Goal: Task Accomplishment & Management: Use online tool/utility

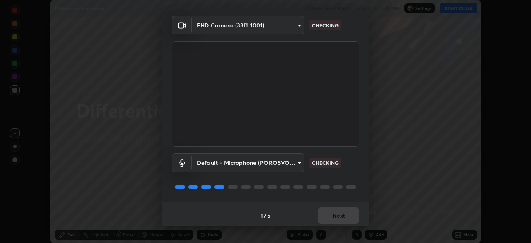
scroll to position [29, 0]
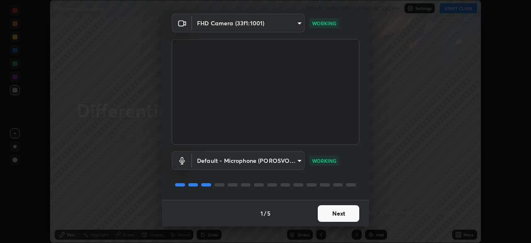
click at [336, 212] on button "Next" at bounding box center [338, 213] width 41 height 17
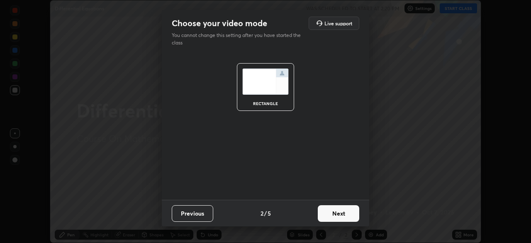
scroll to position [0, 0]
click at [335, 214] on button "Next" at bounding box center [338, 213] width 41 height 17
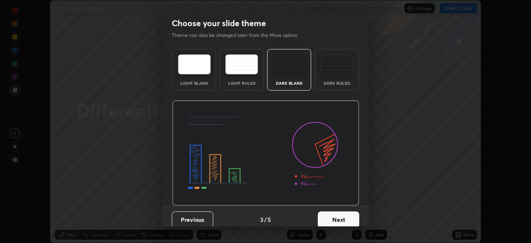
click at [336, 212] on button "Next" at bounding box center [338, 219] width 41 height 17
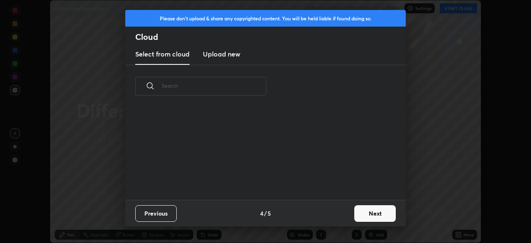
click at [335, 215] on div "Previous 4 / 5 Next" at bounding box center [265, 213] width 281 height 27
click at [372, 212] on button "Next" at bounding box center [374, 213] width 41 height 17
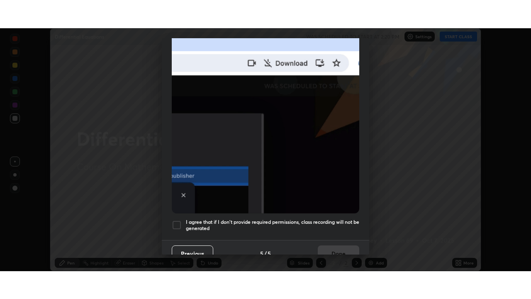
scroll to position [199, 0]
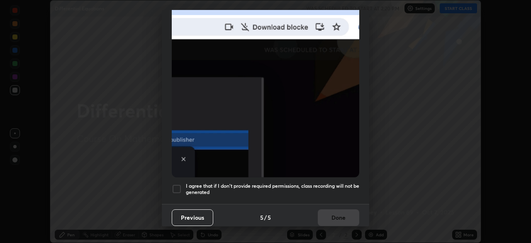
click at [338, 213] on div "Previous 5 / 5 Done" at bounding box center [265, 217] width 207 height 27
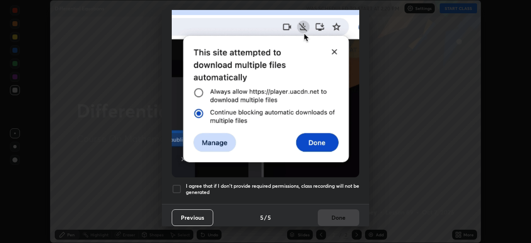
click at [335, 212] on div "Previous 5 / 5 Done" at bounding box center [265, 217] width 207 height 27
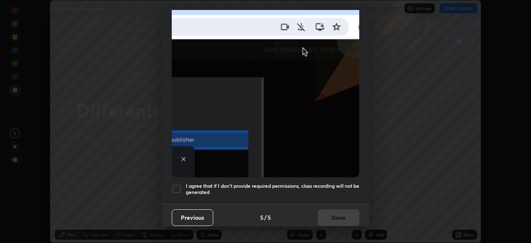
click at [175, 184] on div at bounding box center [177, 189] width 10 height 10
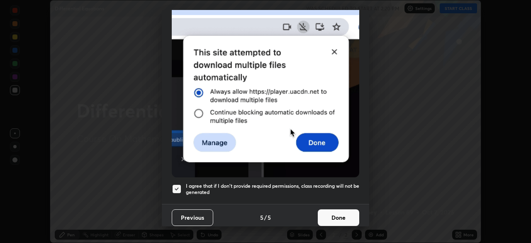
click at [335, 209] on button "Done" at bounding box center [338, 217] width 41 height 17
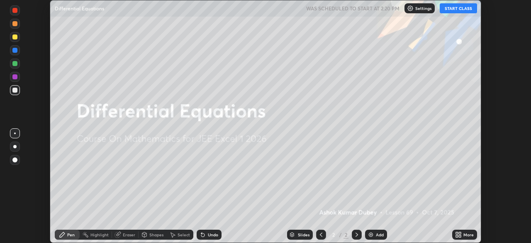
click at [451, 9] on button "START CLASS" at bounding box center [458, 8] width 37 height 10
click at [464, 233] on div "More" at bounding box center [468, 234] width 10 height 4
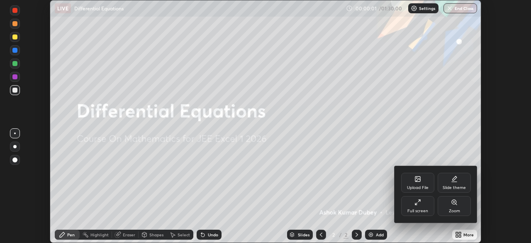
click at [421, 210] on div "Full screen" at bounding box center [417, 211] width 21 height 4
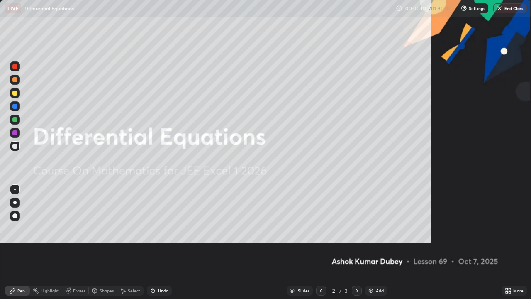
scroll to position [299, 531]
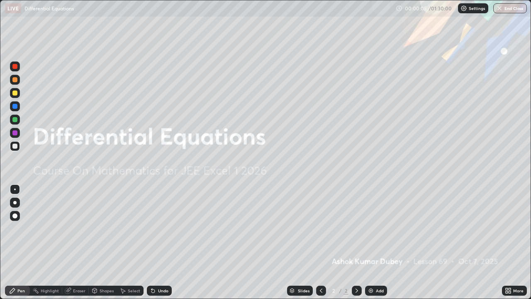
click at [370, 242] on div "Add" at bounding box center [376, 290] width 22 height 10
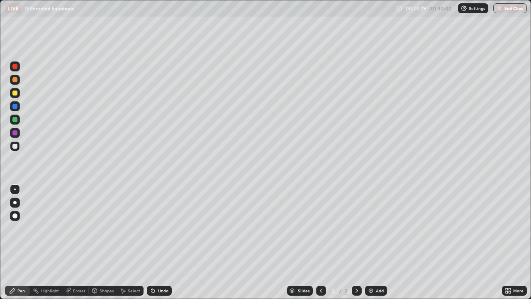
click at [102, 242] on div "Shapes" at bounding box center [107, 290] width 14 height 4
click at [80, 242] on div "Eraser" at bounding box center [79, 290] width 12 height 4
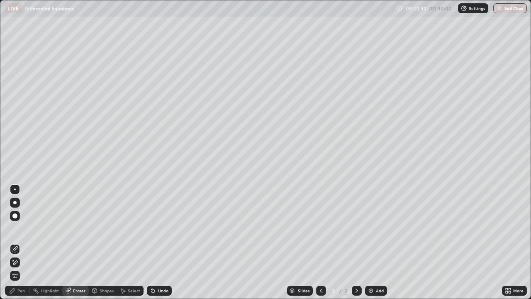
click at [21, 242] on div "Pen" at bounding box center [17, 290] width 25 height 10
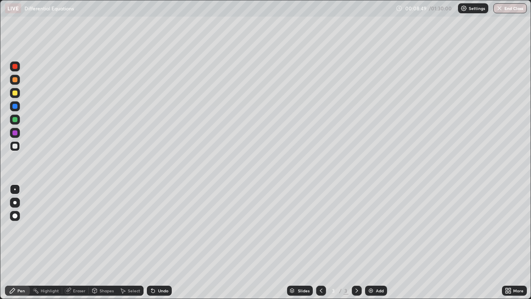
click at [356, 242] on icon at bounding box center [357, 290] width 7 height 7
click at [369, 242] on img at bounding box center [371, 290] width 7 height 7
click at [80, 242] on div "Eraser" at bounding box center [79, 290] width 12 height 4
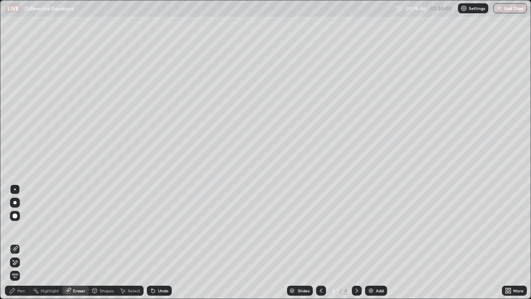
click at [22, 242] on div "Pen" at bounding box center [20, 290] width 7 height 4
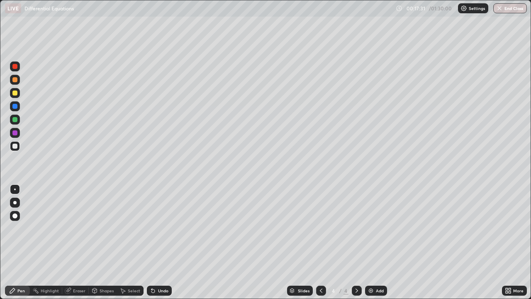
click at [78, 242] on div "Eraser" at bounding box center [79, 290] width 12 height 4
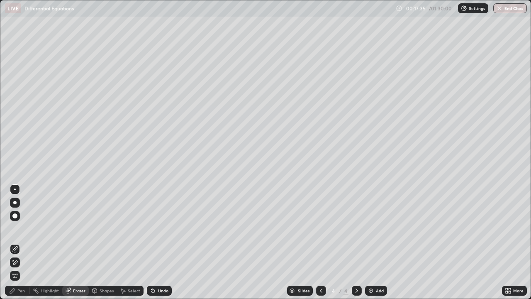
click at [22, 242] on div "Pen" at bounding box center [17, 290] width 25 height 10
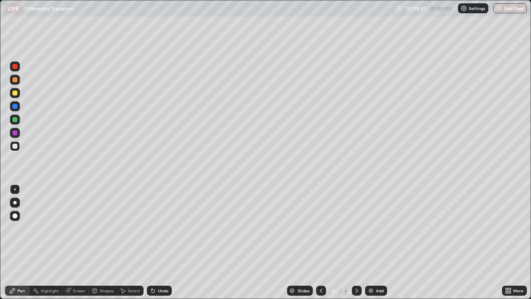
click at [368, 242] on img at bounding box center [371, 290] width 7 height 7
click at [355, 242] on icon at bounding box center [357, 290] width 7 height 7
click at [369, 242] on img at bounding box center [371, 290] width 7 height 7
click at [17, 93] on div at bounding box center [14, 92] width 5 height 5
click at [354, 242] on div at bounding box center [357, 290] width 10 height 10
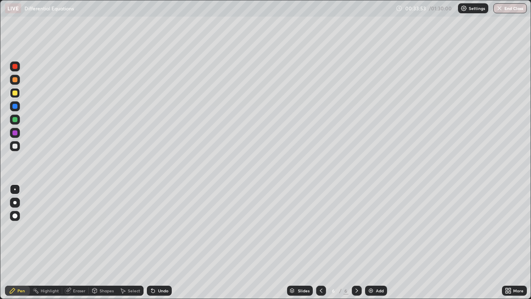
click at [368, 242] on img at bounding box center [371, 290] width 7 height 7
click at [76, 242] on div "Eraser" at bounding box center [79, 290] width 12 height 4
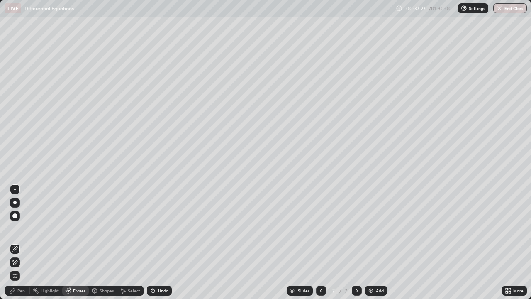
click at [24, 242] on div "Pen" at bounding box center [20, 290] width 7 height 4
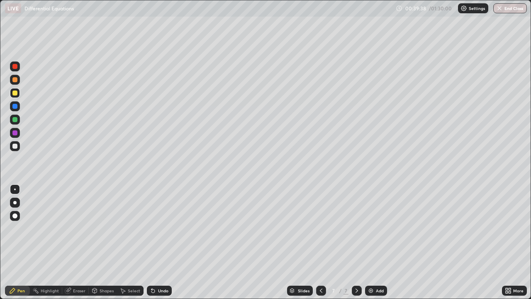
click at [14, 146] on div at bounding box center [14, 146] width 5 height 5
click at [356, 242] on icon at bounding box center [357, 290] width 7 height 7
click at [370, 242] on img at bounding box center [371, 290] width 7 height 7
click at [320, 242] on icon at bounding box center [321, 290] width 7 height 7
click at [356, 242] on icon at bounding box center [357, 290] width 7 height 7
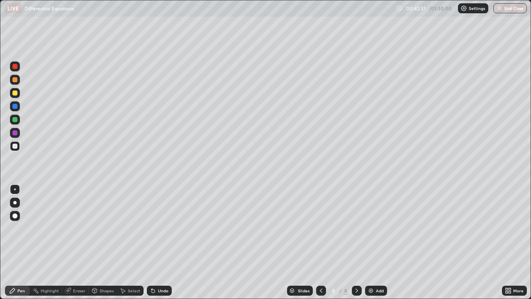
click at [78, 242] on div "Eraser" at bounding box center [79, 290] width 12 height 4
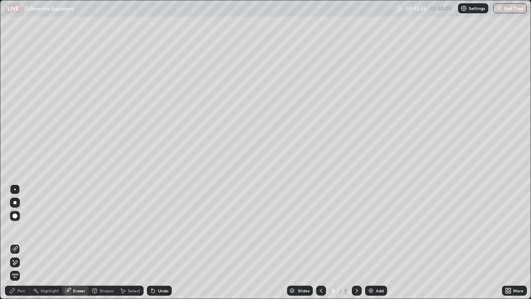
click at [20, 242] on div "Pen" at bounding box center [20, 290] width 7 height 4
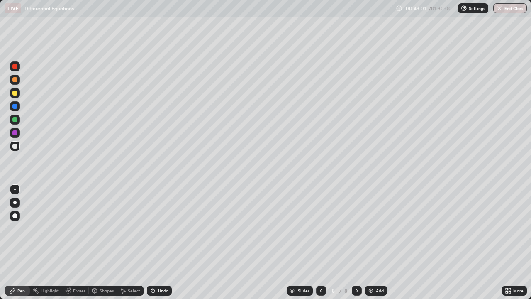
click at [77, 242] on div "Eraser" at bounding box center [79, 290] width 12 height 4
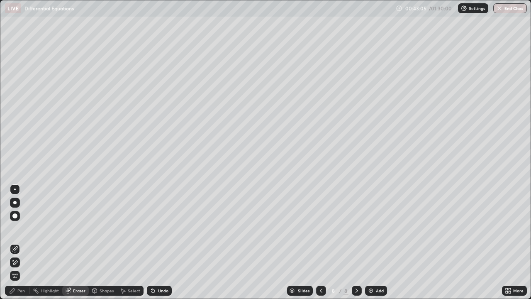
click at [24, 242] on div "Pen" at bounding box center [17, 290] width 25 height 10
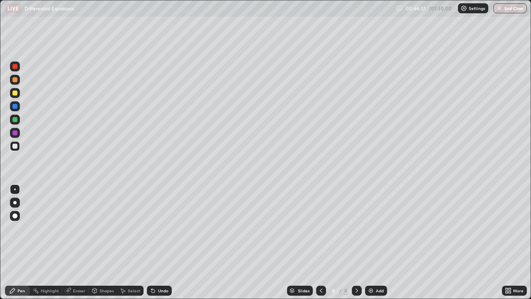
click at [322, 242] on div at bounding box center [321, 290] width 10 height 10
click at [357, 242] on icon at bounding box center [357, 290] width 7 height 7
click at [318, 242] on icon at bounding box center [321, 290] width 7 height 7
click at [356, 242] on icon at bounding box center [357, 290] width 7 height 7
click at [354, 242] on div at bounding box center [357, 290] width 10 height 10
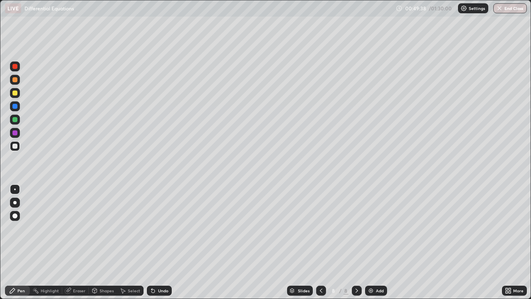
click at [369, 242] on img at bounding box center [371, 290] width 7 height 7
click at [15, 92] on div at bounding box center [14, 92] width 5 height 5
click at [356, 242] on icon at bounding box center [357, 290] width 7 height 7
click at [369, 242] on img at bounding box center [371, 290] width 7 height 7
click at [15, 145] on div at bounding box center [14, 146] width 5 height 5
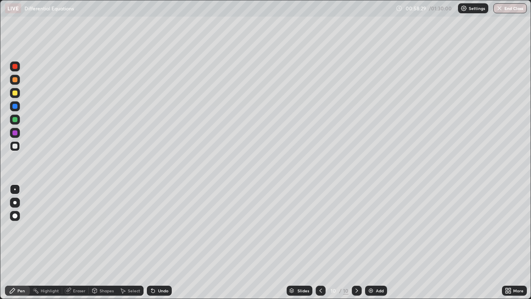
click at [356, 242] on icon at bounding box center [357, 290] width 7 height 7
click at [371, 242] on img at bounding box center [371, 290] width 7 height 7
click at [15, 93] on div at bounding box center [14, 92] width 5 height 5
click at [356, 242] on icon at bounding box center [357, 290] width 7 height 7
click at [370, 242] on img at bounding box center [371, 290] width 7 height 7
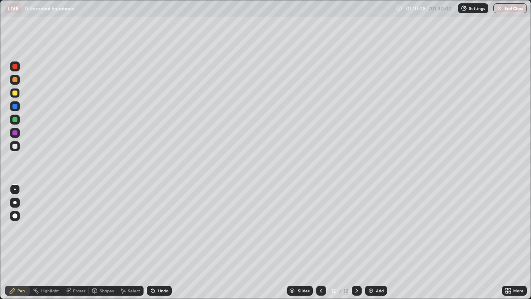
click at [77, 242] on div "Eraser" at bounding box center [79, 290] width 12 height 4
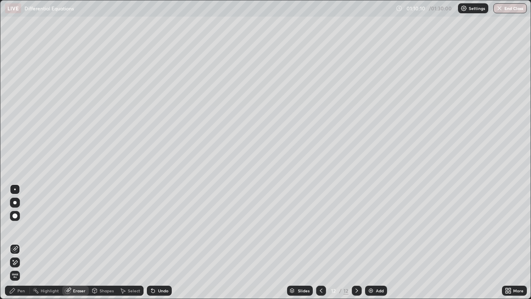
click at [22, 242] on div "Pen" at bounding box center [20, 290] width 7 height 4
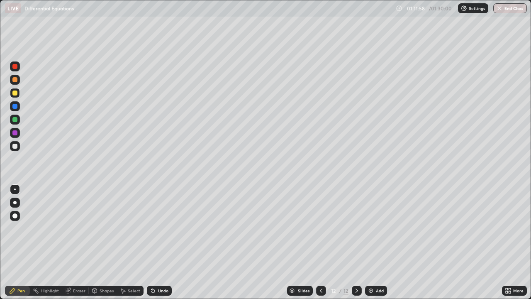
click at [354, 242] on div at bounding box center [357, 290] width 10 height 10
click at [360, 242] on div at bounding box center [357, 290] width 10 height 10
click at [368, 242] on img at bounding box center [371, 290] width 7 height 7
click at [78, 242] on div "Eraser" at bounding box center [79, 290] width 12 height 4
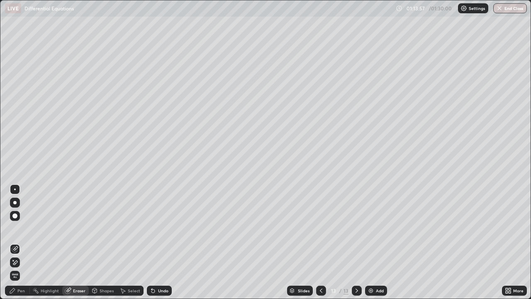
click at [22, 242] on div "Pen" at bounding box center [20, 290] width 7 height 4
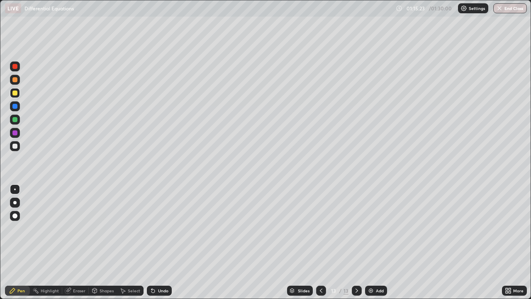
click at [13, 145] on div at bounding box center [14, 146] width 5 height 5
click at [374, 208] on icon at bounding box center [373, 207] width 1 height 1
click at [352, 242] on div at bounding box center [357, 290] width 10 height 17
click at [356, 242] on icon at bounding box center [357, 290] width 7 height 7
click at [368, 242] on div "Add" at bounding box center [376, 290] width 22 height 10
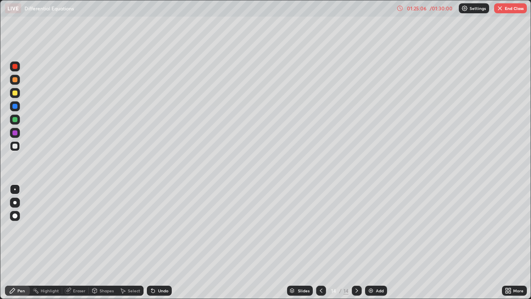
click at [515, 8] on button "End Class" at bounding box center [510, 8] width 33 height 10
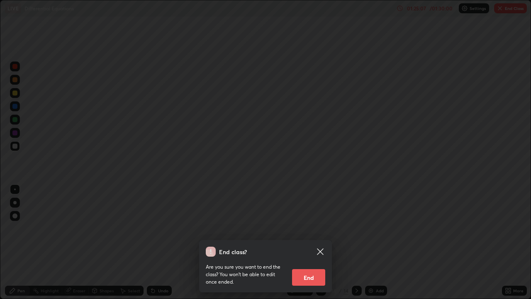
click at [310, 242] on button "End" at bounding box center [308, 277] width 33 height 17
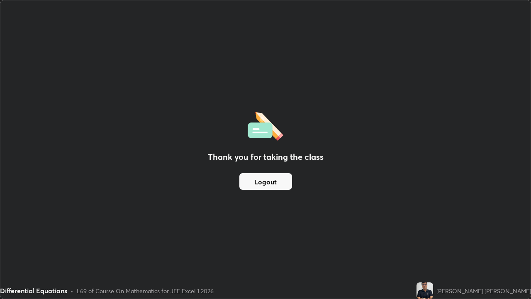
click at [272, 183] on button "Logout" at bounding box center [265, 181] width 53 height 17
